Goal: Check status: Check status

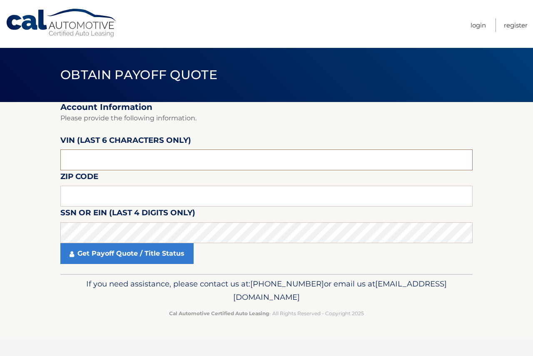
click at [171, 157] on input "text" at bounding box center [266, 160] width 412 height 21
type input "404055"
click at [106, 191] on fieldset "Account Information Please provide the following information. [PERSON_NAME] (la…" at bounding box center [266, 188] width 412 height 172
click at [106, 191] on input "text" at bounding box center [266, 196] width 412 height 21
type input "07753"
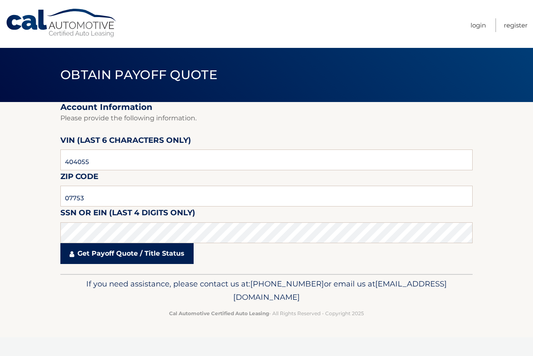
click at [159, 252] on link "Get Payoff Quote / Title Status" at bounding box center [126, 253] width 133 height 21
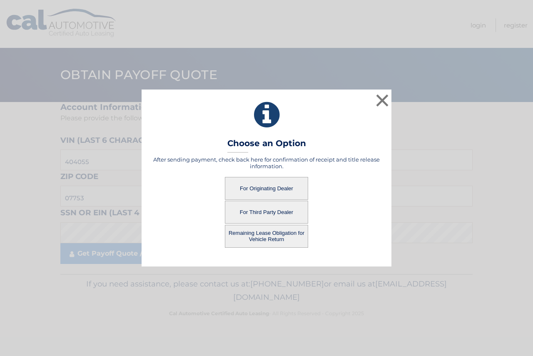
click at [254, 190] on button "For Originating Dealer" at bounding box center [266, 188] width 83 height 23
click at [253, 190] on button "For Originating Dealer" at bounding box center [266, 188] width 83 height 23
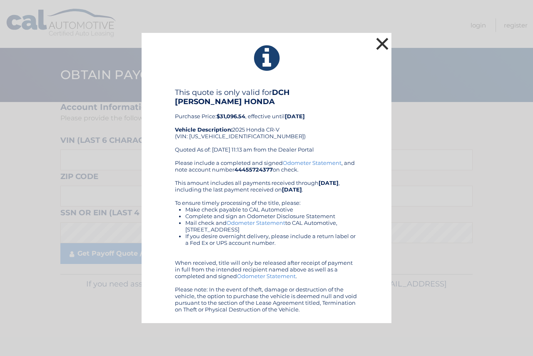
click at [385, 49] on button "×" at bounding box center [382, 43] width 17 height 17
